Goal: Information Seeking & Learning: Learn about a topic

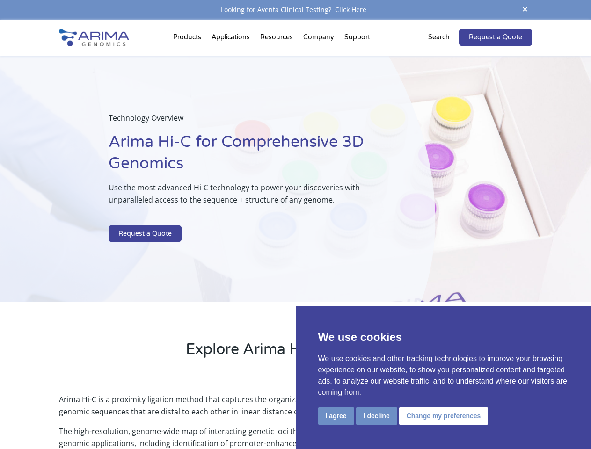
click at [295, 225] on p at bounding box center [248, 219] width 279 height 12
click at [336, 416] on button "I agree" at bounding box center [336, 416] width 36 height 17
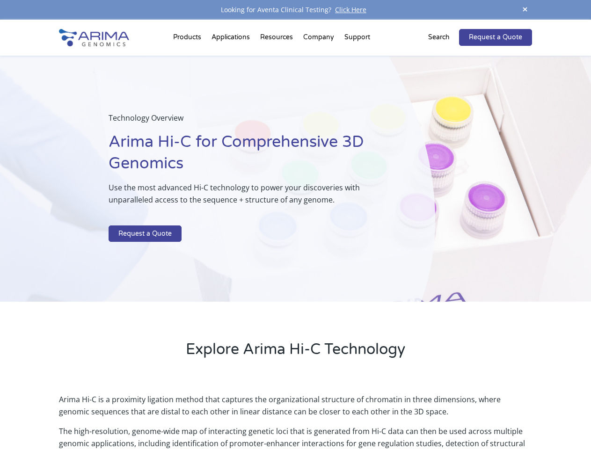
click at [376, 416] on p "Arima Hi-C is a proximity ligation method that captures the organizational stru…" at bounding box center [295, 410] width 473 height 32
click at [442, 416] on p "Arima Hi-C is a proximity ligation method that captures the organizational stru…" at bounding box center [295, 410] width 473 height 32
click at [525, 10] on span at bounding box center [525, 10] width 14 height 13
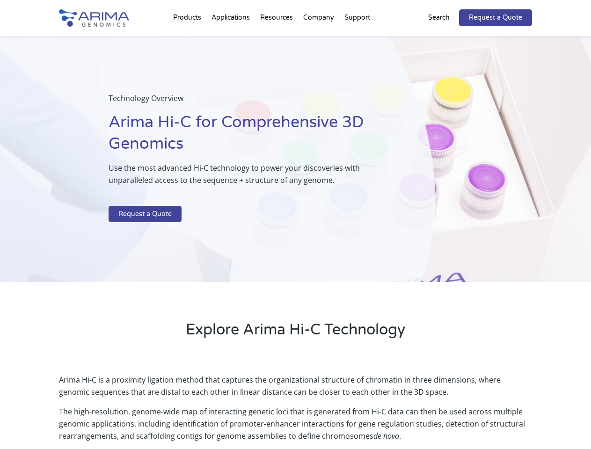
click at [295, 235] on div "Technology Overview Arima Hi-C for Comprehensive 3D Genomics Use the most advan…" at bounding box center [217, 159] width 435 height 247
click at [189, 39] on div "Technology Overview Arima Hi-C for Comprehensive 3D Genomics Use the most advan…" at bounding box center [217, 159] width 435 height 247
click at [278, 39] on div "Technology Overview Arima Hi-C for Comprehensive 3D Genomics Use the most advan…" at bounding box center [217, 159] width 435 height 247
click at [319, 39] on div "Technology Overview Arima Hi-C for Comprehensive 3D Genomics Use the most advan…" at bounding box center [217, 159] width 435 height 247
click at [357, 39] on div "Technology Overview Arima Hi-C for Comprehensive 3D Genomics Use the most advan…" at bounding box center [217, 159] width 435 height 247
